Goal: Task Accomplishment & Management: Use online tool/utility

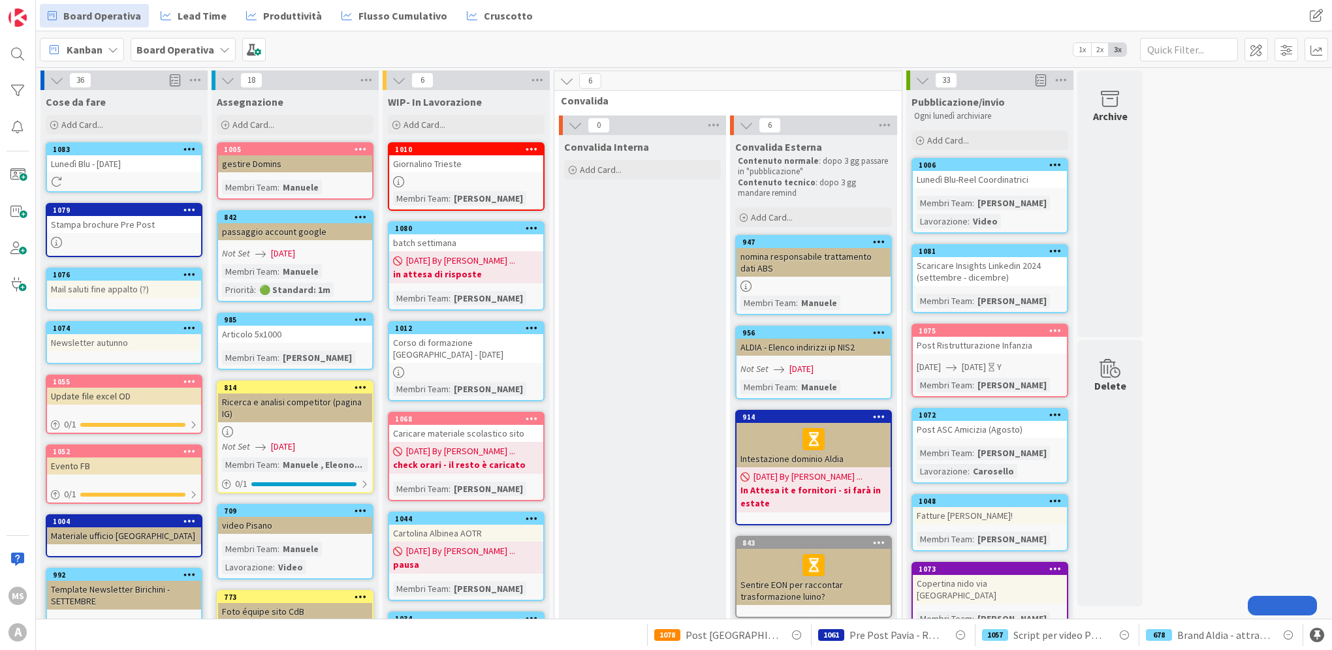
drag, startPoint x: 0, startPoint y: 0, endPoint x: 455, endPoint y: 336, distance: 565.3
click at [455, 336] on div "Corso di formazione [GEOGRAPHIC_DATA] - [DATE]" at bounding box center [466, 348] width 154 height 29
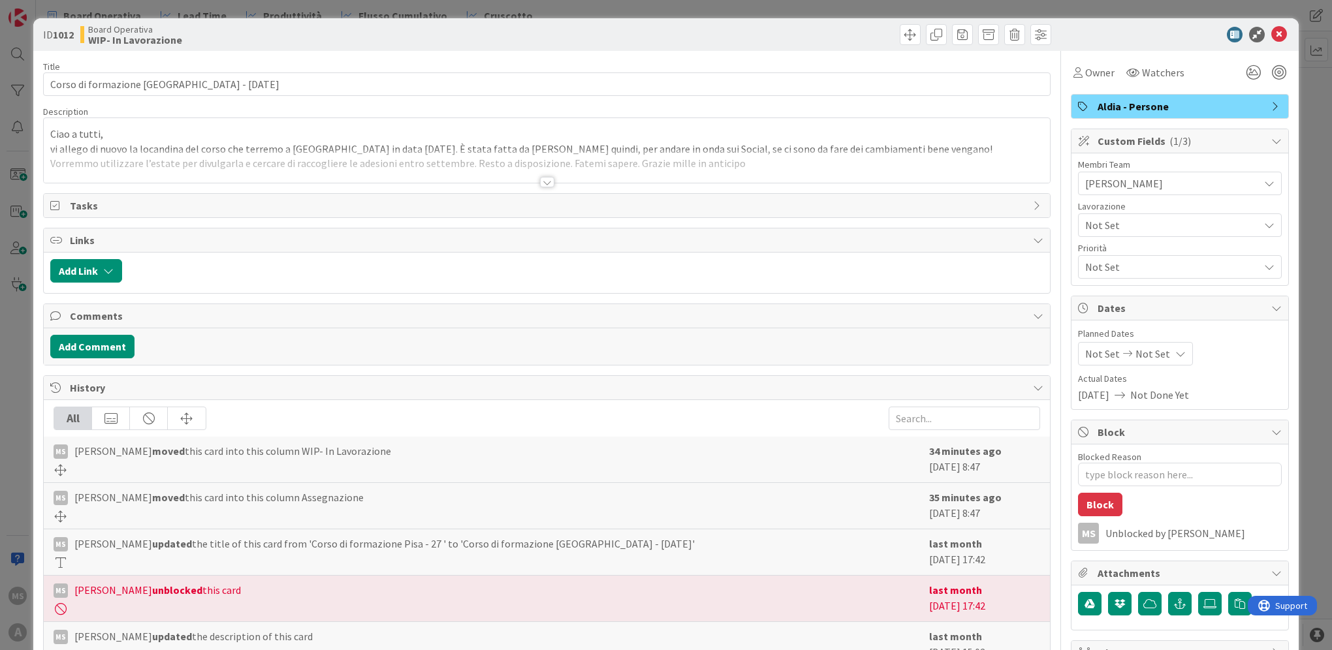
click at [1172, 182] on span "[PERSON_NAME]" at bounding box center [1172, 184] width 174 height 16
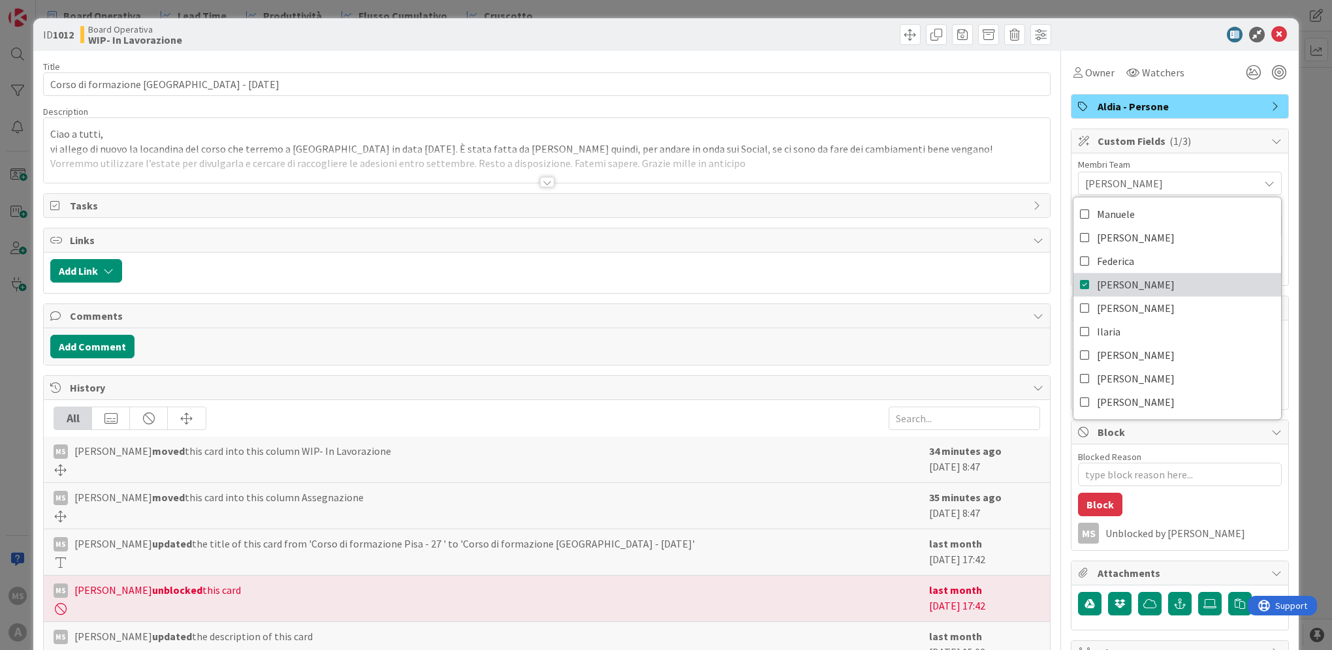
click at [1097, 279] on span "[PERSON_NAME]" at bounding box center [1136, 285] width 78 height 20
click at [1280, 29] on div "ID 1012 Board Operativa WIP- In Lavorazione" at bounding box center [665, 34] width 1265 height 33
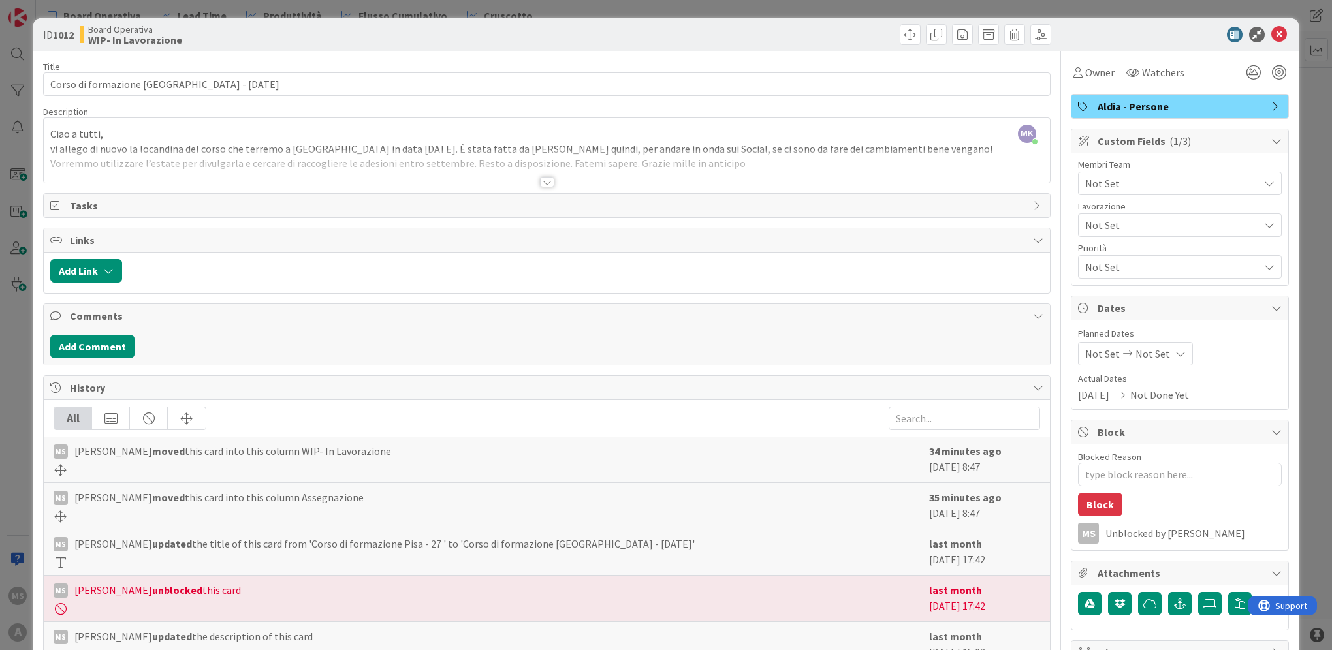
click at [1272, 35] on icon at bounding box center [1279, 35] width 16 height 16
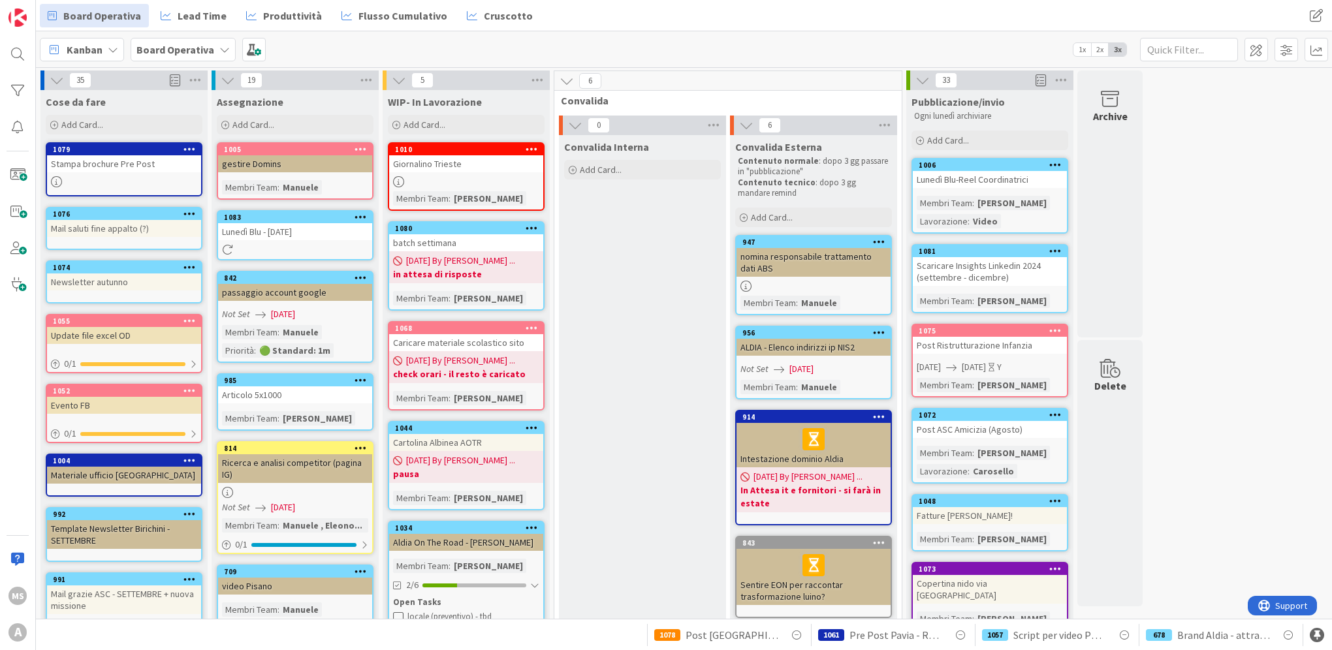
click at [296, 216] on div "1083" at bounding box center [298, 217] width 148 height 9
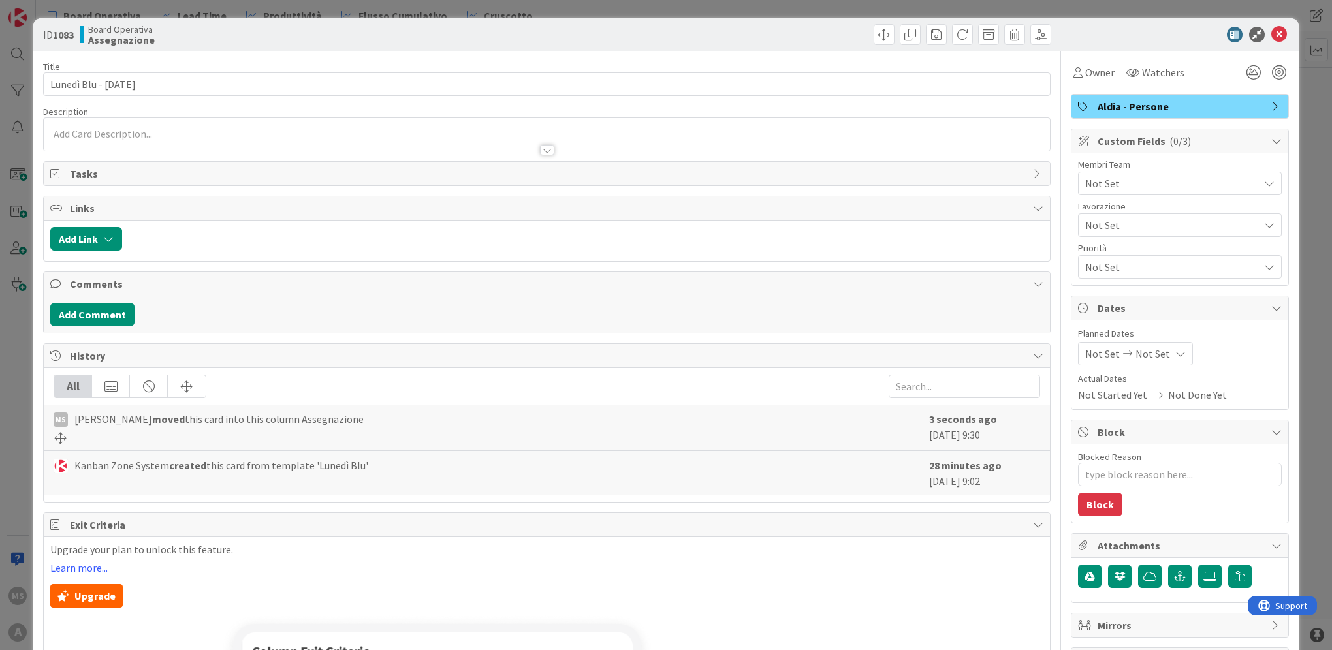
type textarea "x"
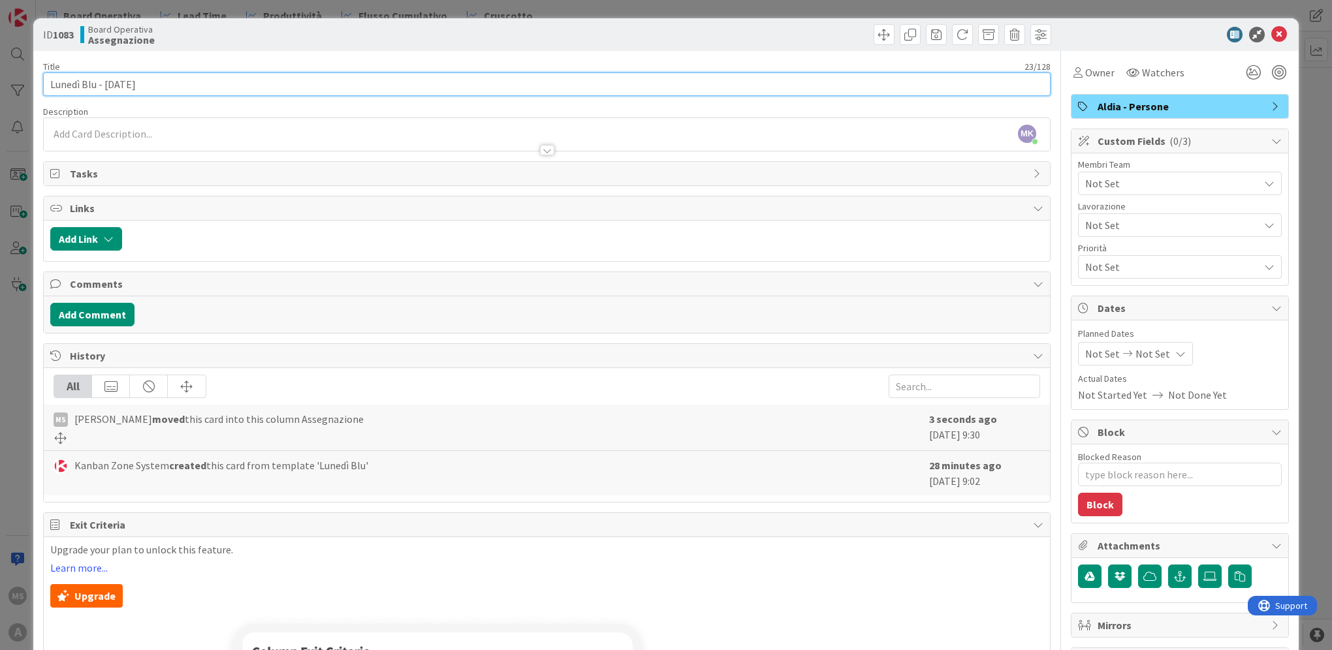
drag, startPoint x: 180, startPoint y: 89, endPoint x: 104, endPoint y: 89, distance: 75.7
click at [104, 89] on input "Lunedì Blu - [DATE]" at bounding box center [546, 84] width 1007 height 24
type input "Lunedì Blu - CER"
type textarea "x"
click at [225, 85] on input "Lunedì Blu - CER" at bounding box center [546, 84] width 1007 height 24
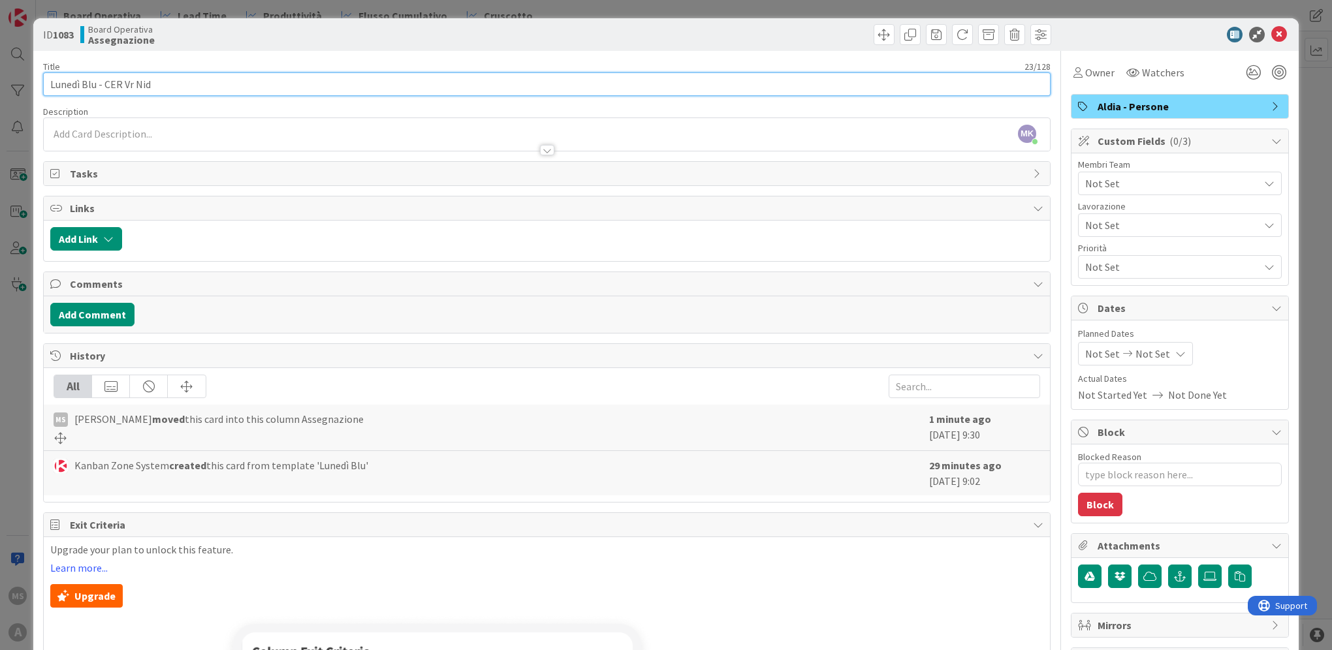
type input "Lunedì Blu - CER Vr Nidi"
type textarea "x"
type input "Lunedì Blu - CER Vr Nidi"
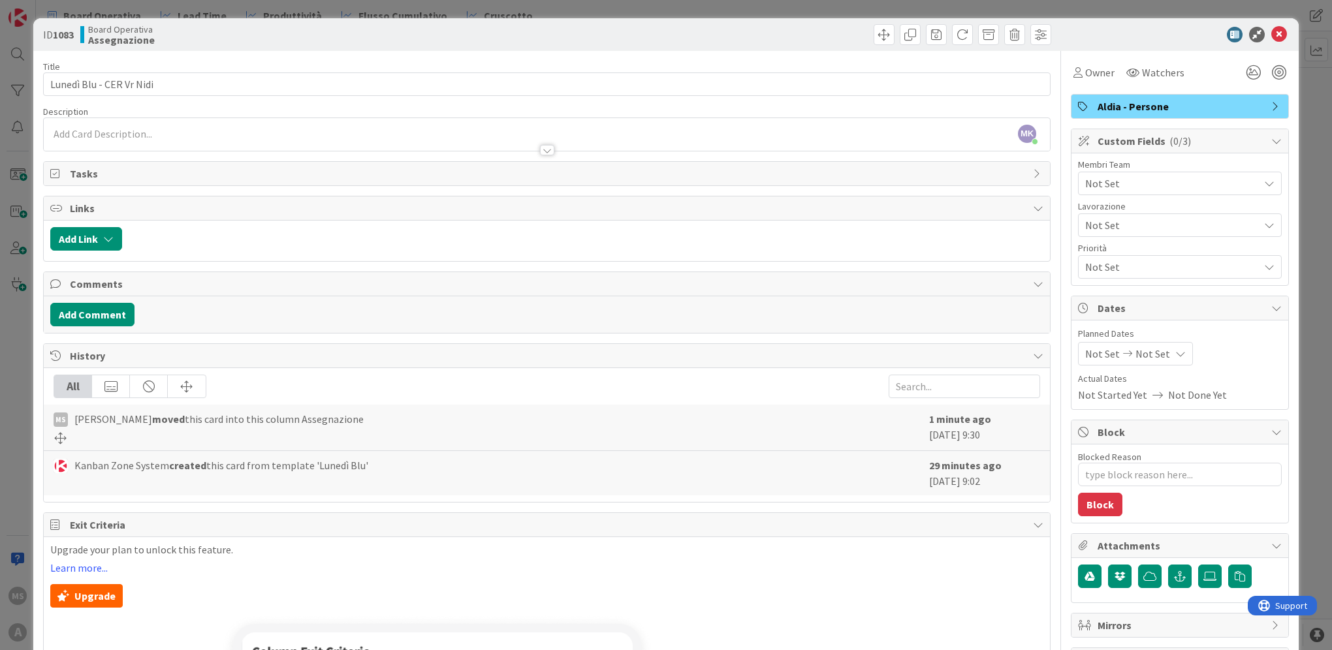
click at [1188, 182] on span "Not Set" at bounding box center [1172, 184] width 174 height 16
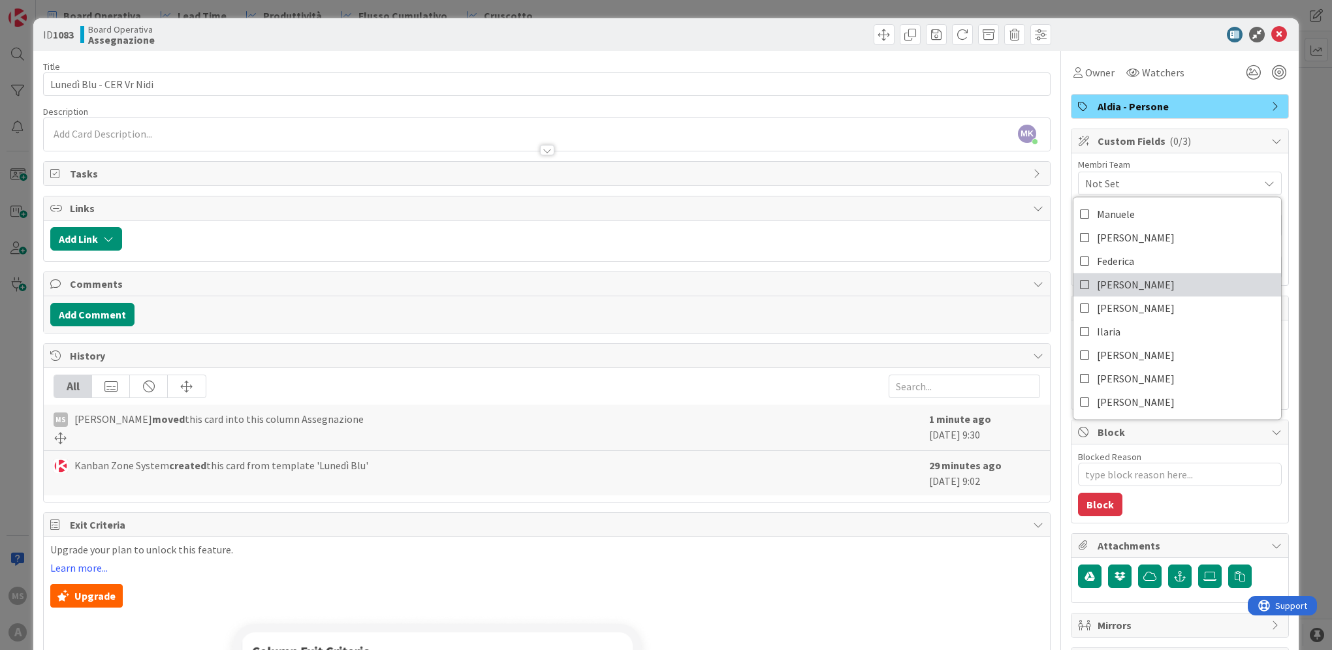
click at [1165, 276] on link "[PERSON_NAME]" at bounding box center [1177, 285] width 208 height 24
click at [1249, 165] on div "Membri Team" at bounding box center [1180, 164] width 204 height 9
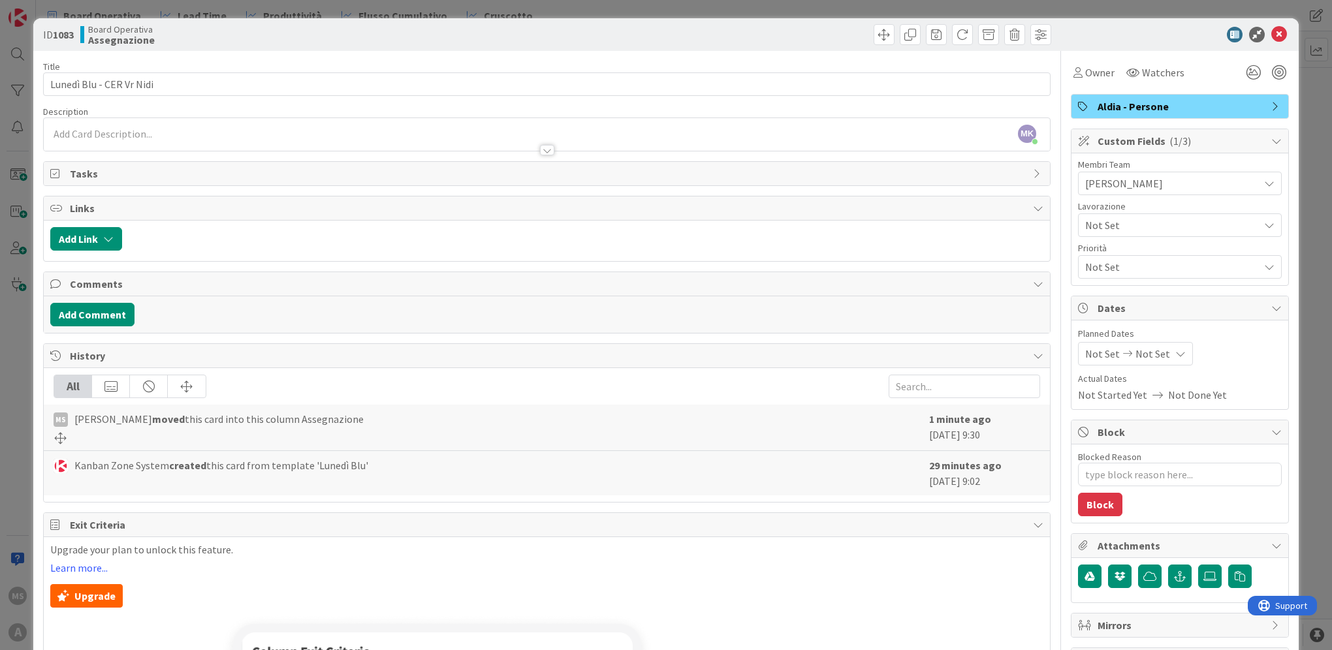
click at [1210, 219] on span "Not Set" at bounding box center [1168, 225] width 167 height 18
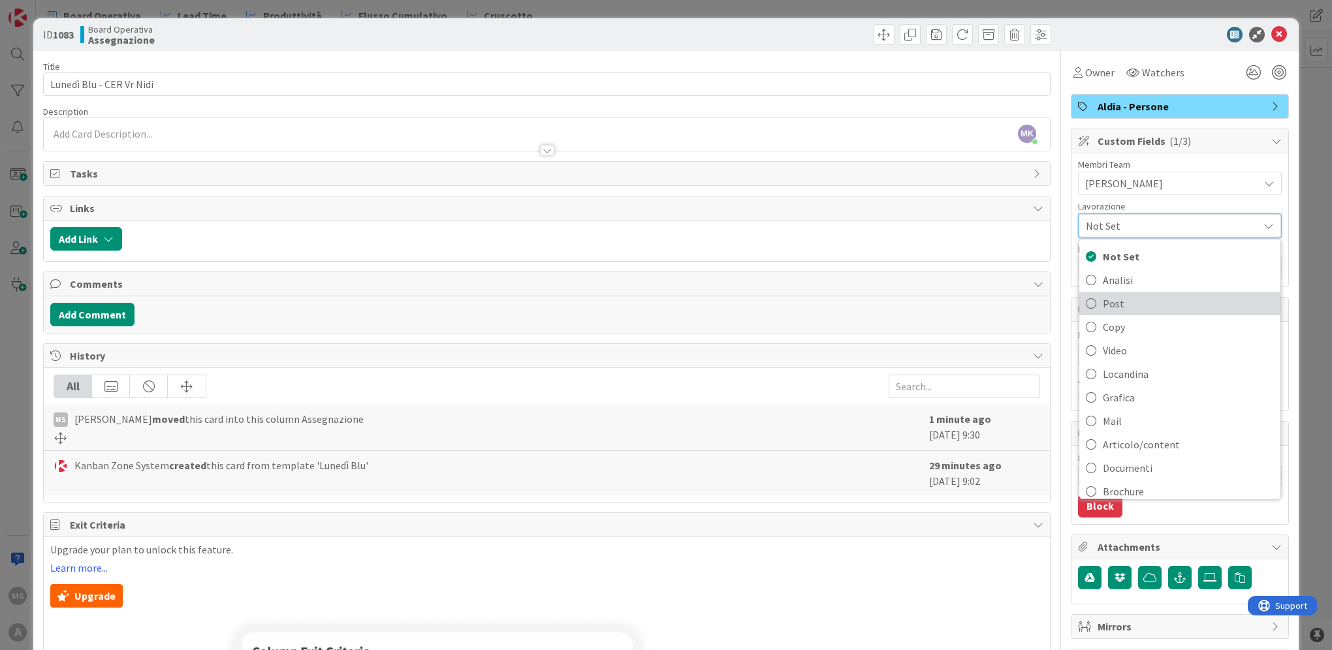
click at [1154, 305] on span "Post" at bounding box center [1188, 304] width 171 height 20
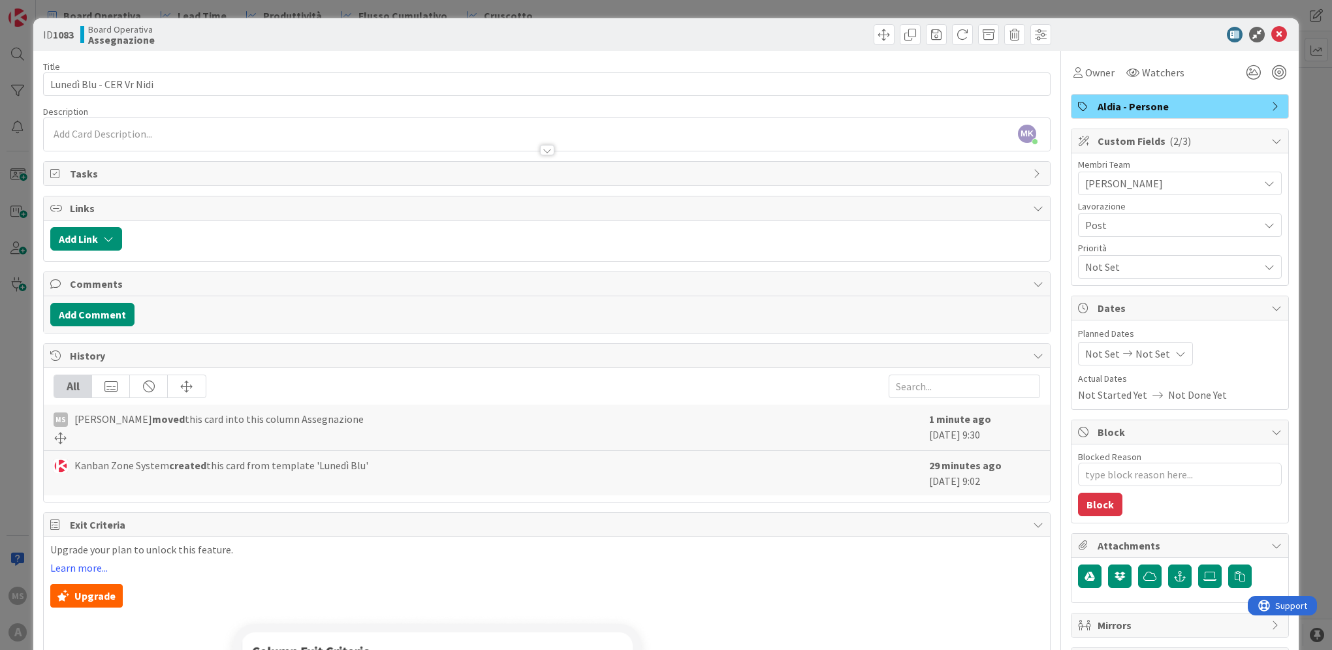
type textarea "x"
click at [1271, 36] on icon at bounding box center [1279, 35] width 16 height 16
